Goal: Information Seeking & Learning: Understand process/instructions

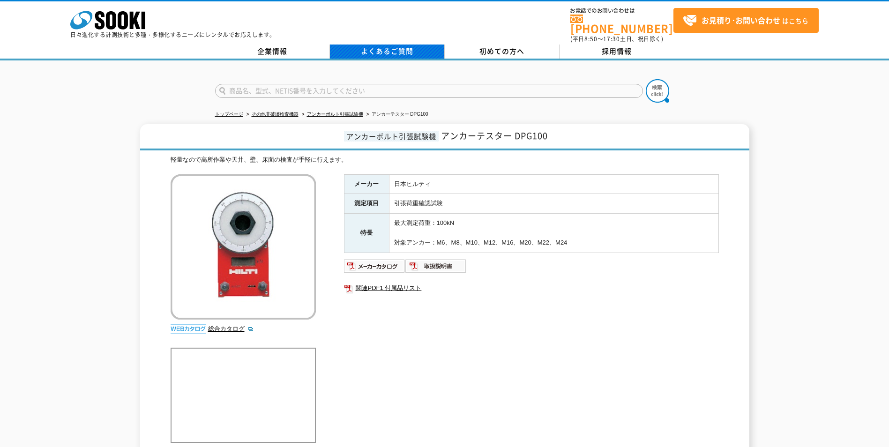
click at [404, 46] on link "よくあるご質問" at bounding box center [387, 52] width 115 height 14
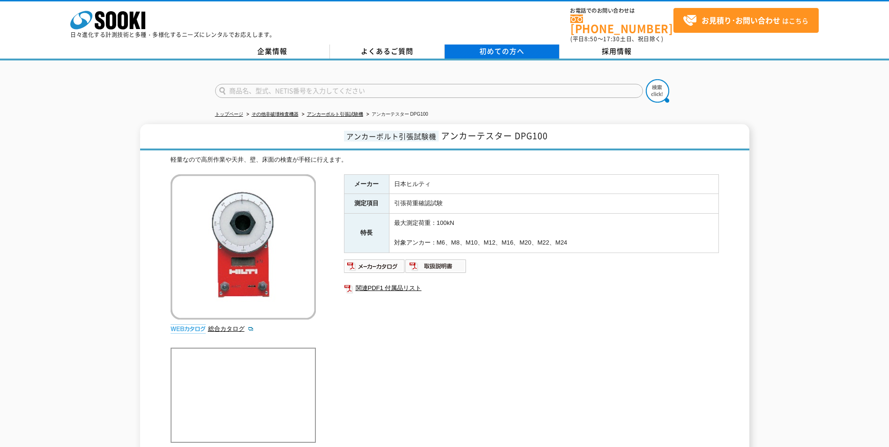
click at [512, 46] on span "初めての方へ" at bounding box center [502, 51] width 45 height 10
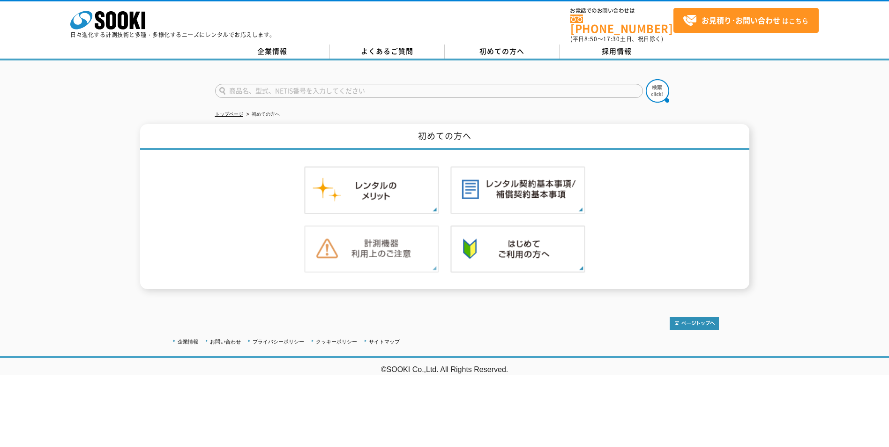
click at [410, 248] on img at bounding box center [371, 250] width 135 height 48
click at [490, 192] on img at bounding box center [518, 190] width 135 height 48
click at [476, 228] on img at bounding box center [518, 250] width 135 height 48
click at [380, 186] on img at bounding box center [371, 190] width 135 height 48
click at [410, 202] on img at bounding box center [371, 190] width 135 height 48
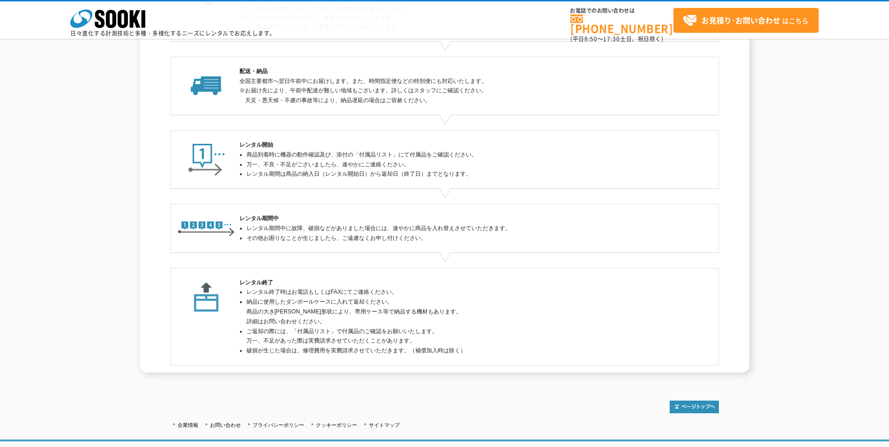
scroll to position [174, 0]
